Goal: Task Accomplishment & Management: Complete application form

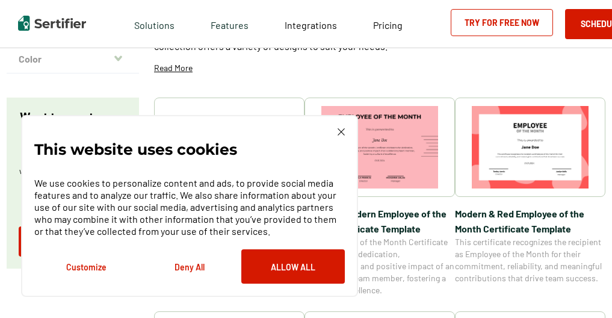
scroll to position [154, 0]
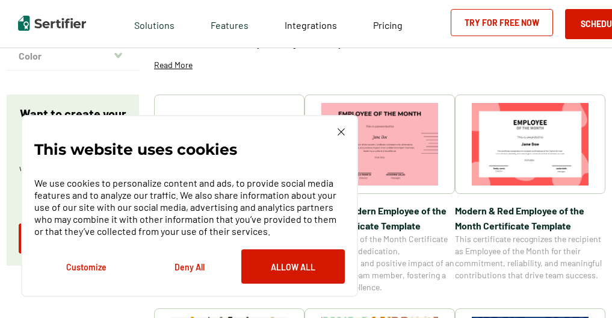
click at [203, 268] on button "Deny All" at bounding box center [189, 266] width 103 height 34
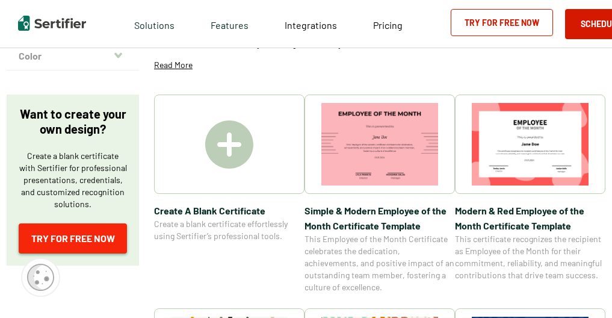
click at [86, 236] on link "Try for Free Now" at bounding box center [73, 238] width 108 height 30
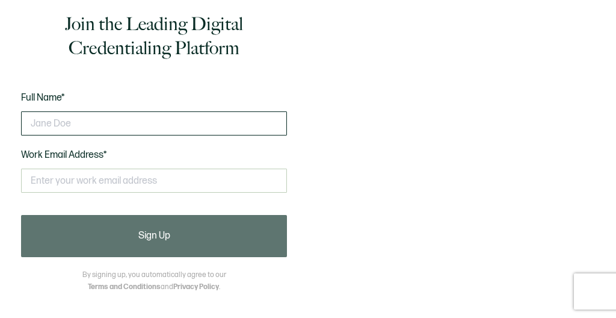
click at [71, 128] on input "text" at bounding box center [154, 123] width 266 height 24
click at [68, 128] on input "text" at bounding box center [154, 123] width 266 height 24
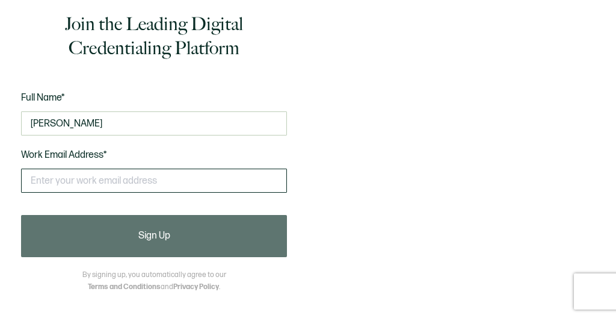
type input "[PERSON_NAME]"
click at [62, 192] on input "text" at bounding box center [154, 180] width 266 height 24
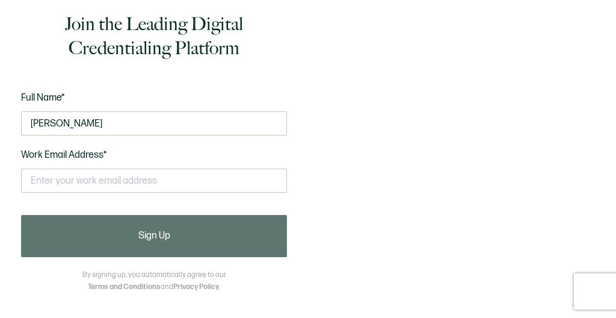
type input "[EMAIL_ADDRESS][DOMAIN_NAME]"
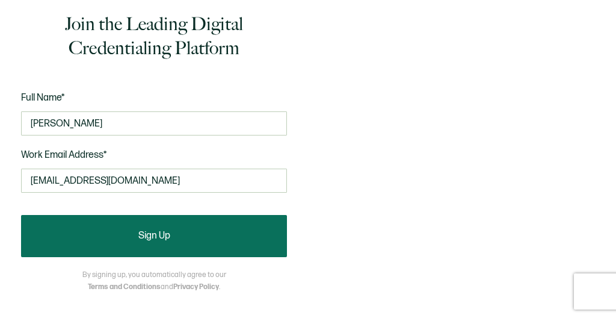
click at [158, 241] on span "Sign Up" at bounding box center [154, 236] width 32 height 10
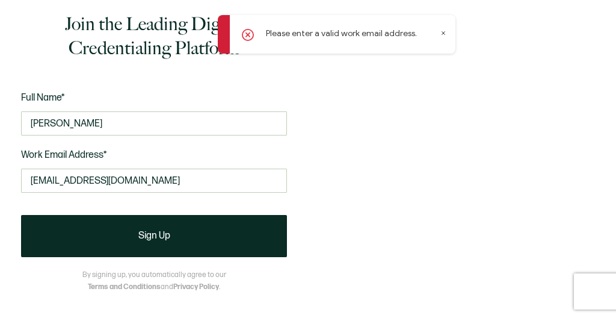
click at [98, 161] on span "Work Email Address*" at bounding box center [64, 154] width 86 height 11
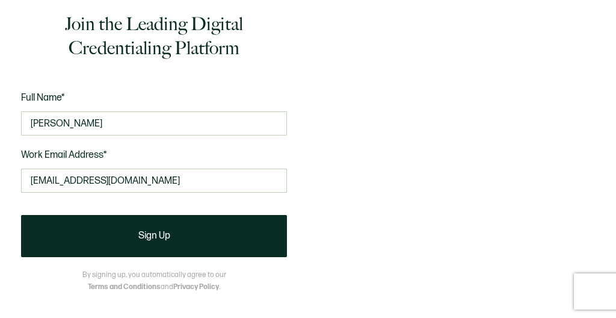
click at [97, 161] on span "Work Email Address*" at bounding box center [64, 154] width 86 height 11
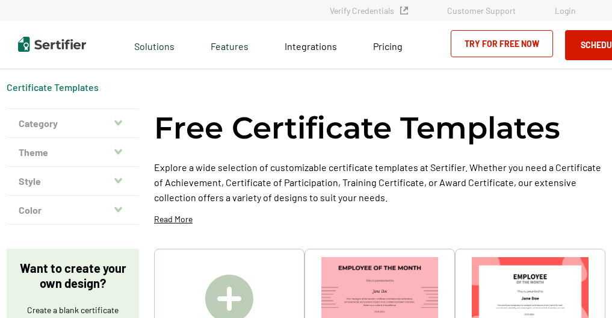
scroll to position [154, 0]
